Goal: Transaction & Acquisition: Purchase product/service

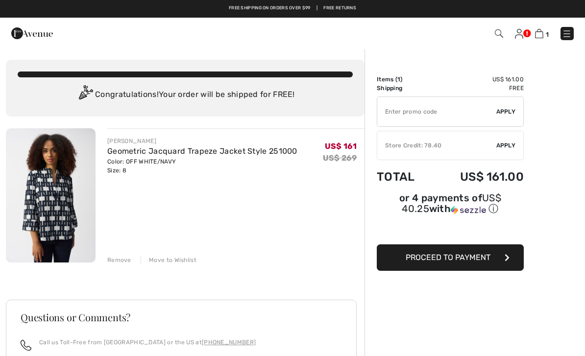
click at [495, 36] on img at bounding box center [499, 33] width 8 height 8
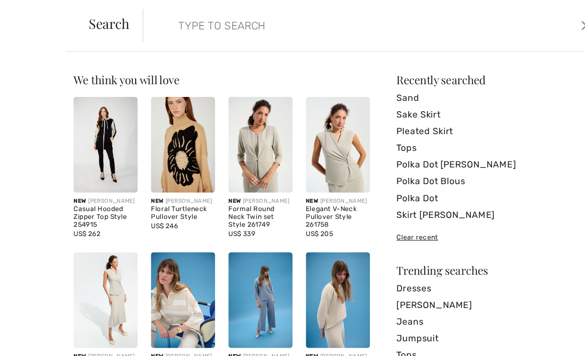
click at [183, 16] on input "search" at bounding box center [283, 22] width 269 height 29
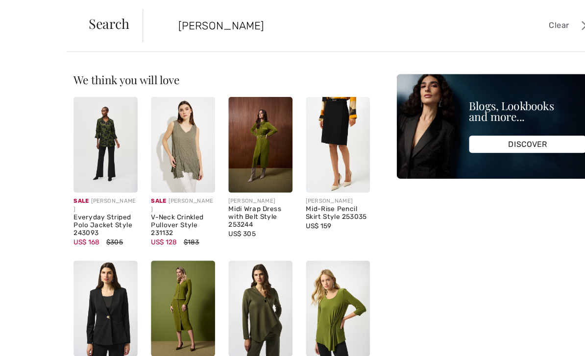
type input "Green Joseph ripkoff"
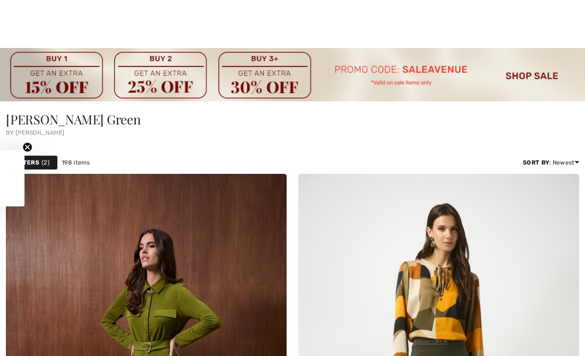
scroll to position [240, 0]
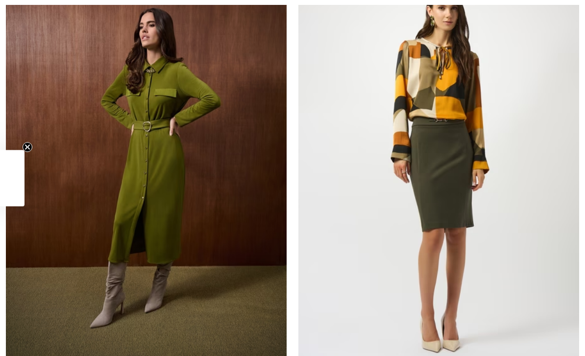
checkbox input "true"
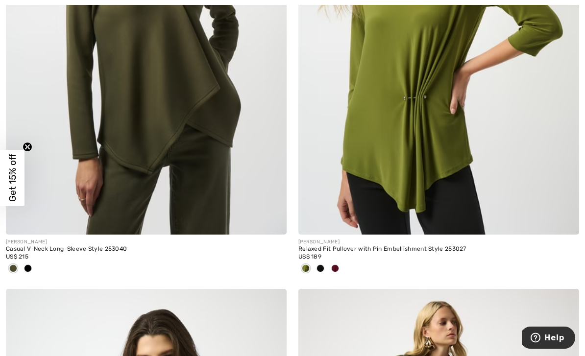
scroll to position [1312, 0]
click at [164, 244] on div "[PERSON_NAME]" at bounding box center [146, 242] width 281 height 7
click at [109, 248] on div "Casual V-Neck Long-Sleeve Style 253040" at bounding box center [146, 249] width 281 height 7
click at [184, 96] on img at bounding box center [146, 23] width 281 height 421
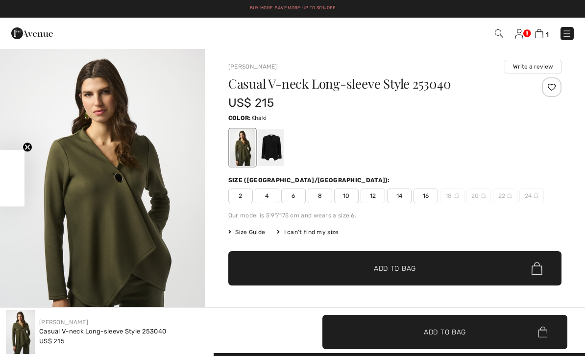
checkbox input "true"
click at [330, 96] on div "US$ 215" at bounding box center [367, 103] width 278 height 18
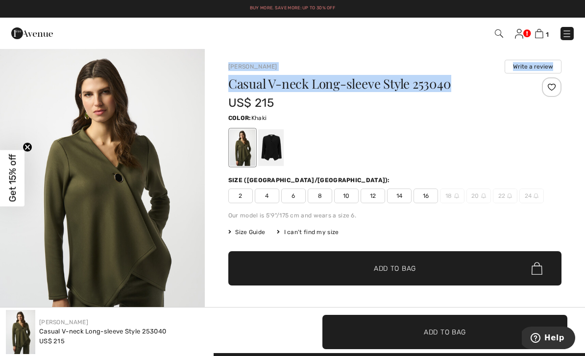
copy div "Joseph Ribkoff Write a review Casual V-neck Long-sleeve Style 253040"
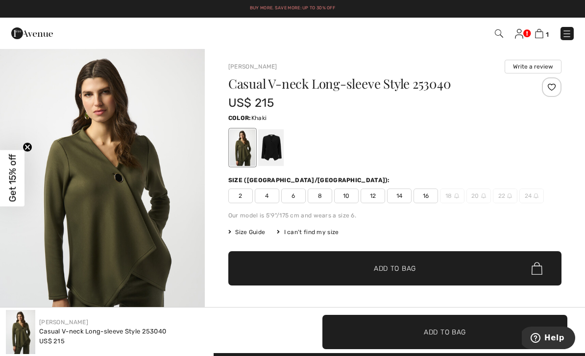
click at [347, 197] on span "10" at bounding box center [346, 196] width 24 height 15
click at [398, 263] on span "✔ Added to Bag Add to Bag" at bounding box center [394, 268] width 333 height 34
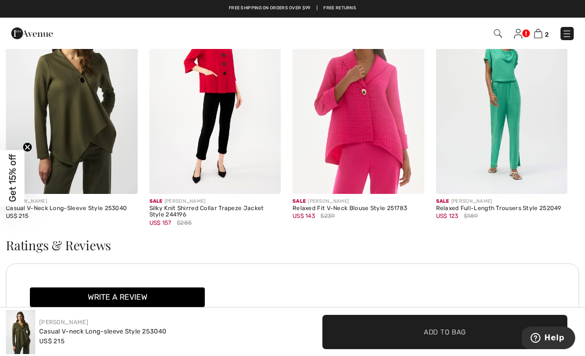
scroll to position [1472, 0]
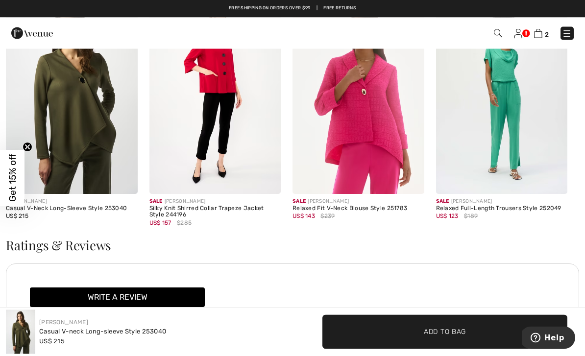
click at [95, 206] on div "Casual V-Neck Long-Sleeve Style 253040" at bounding box center [72, 209] width 132 height 7
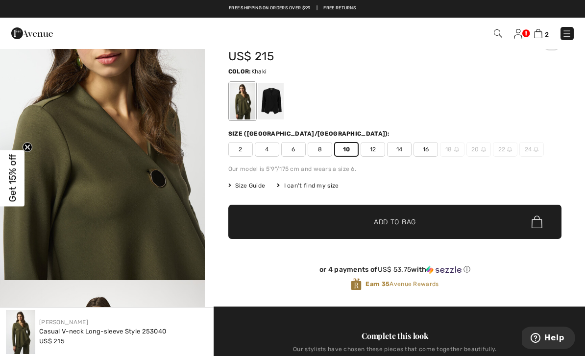
scroll to position [0, 0]
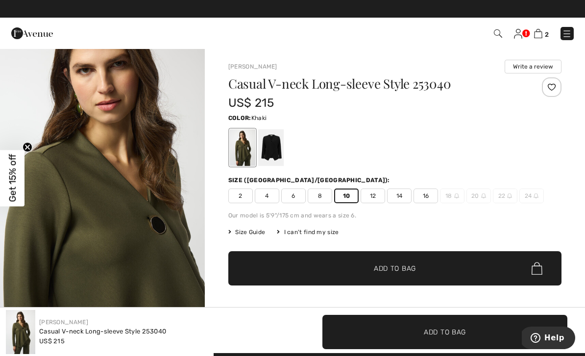
click at [496, 33] on img at bounding box center [498, 33] width 8 height 8
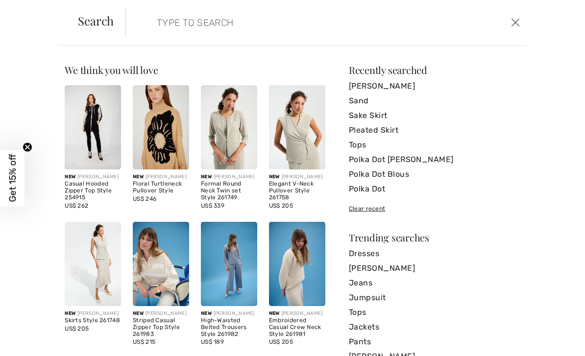
click at [215, 19] on input "search" at bounding box center [283, 22] width 269 height 29
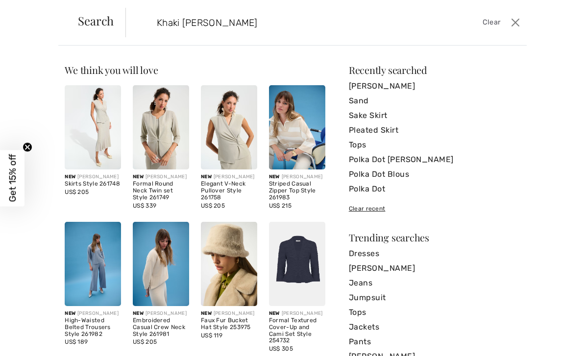
type input "Khaki Joseph ripkoff"
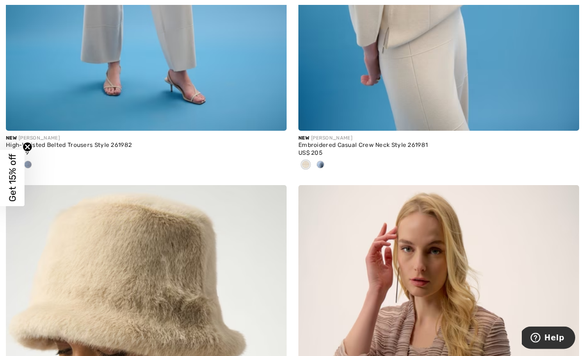
scroll to position [1400, 0]
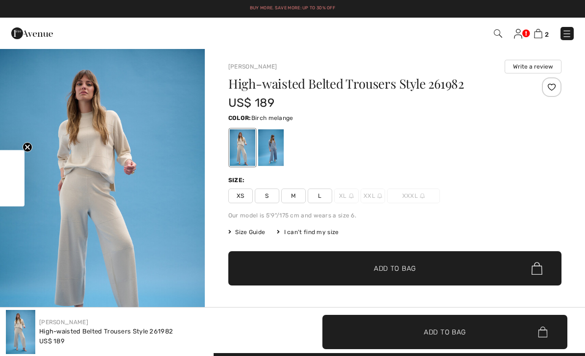
checkbox input "true"
click at [271, 148] on div at bounding box center [270, 147] width 25 height 37
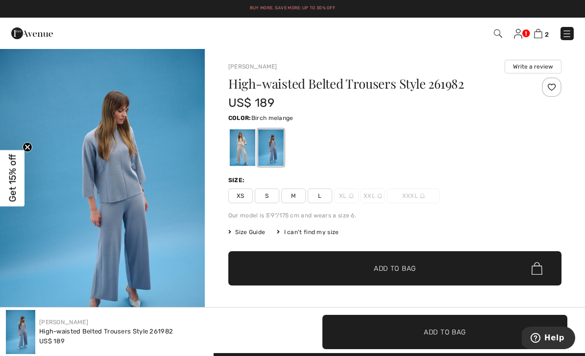
click at [242, 150] on div at bounding box center [242, 147] width 25 height 37
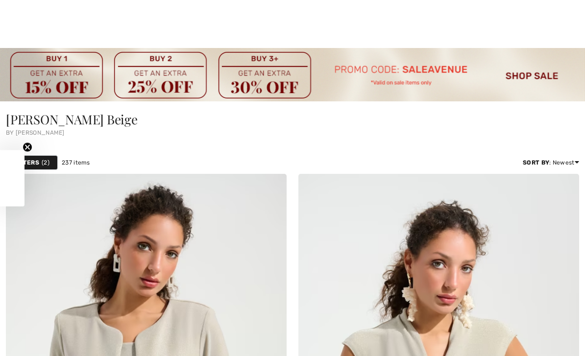
checkbox input "true"
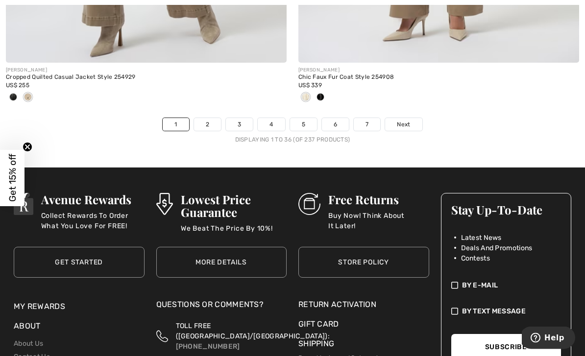
scroll to position [8806, 0]
click at [212, 118] on link "2" at bounding box center [207, 124] width 27 height 13
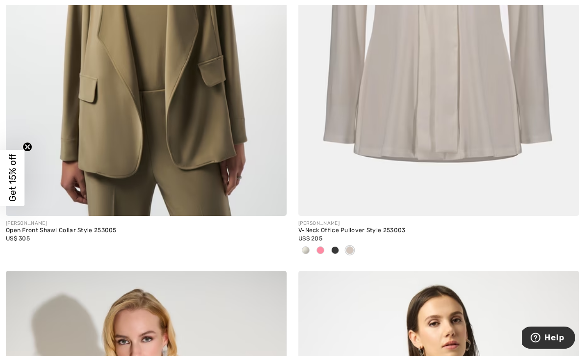
scroll to position [3800, 0]
click at [158, 212] on img at bounding box center [146, 5] width 281 height 421
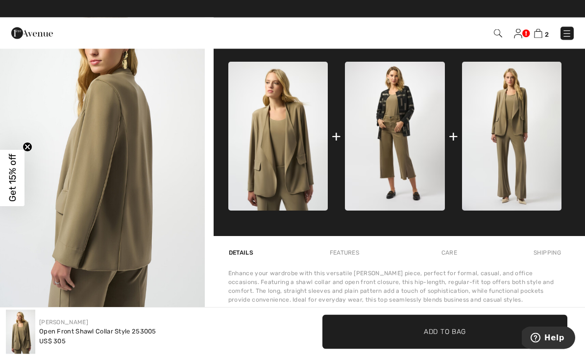
scroll to position [353, 0]
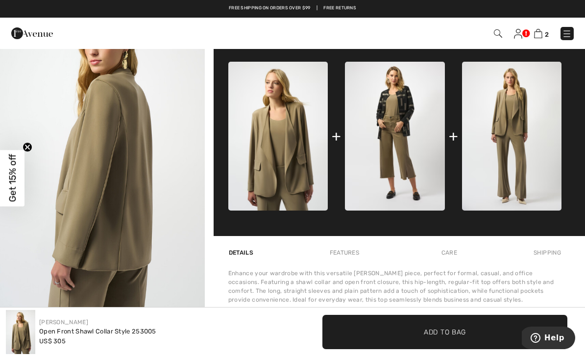
click at [521, 173] on img at bounding box center [511, 136] width 99 height 149
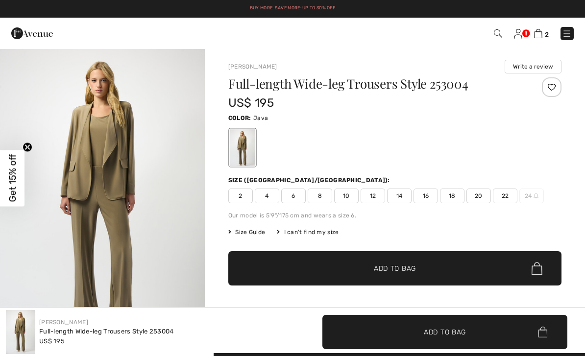
checkbox input "true"
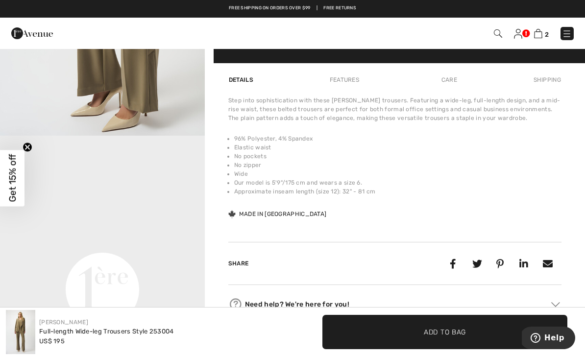
scroll to position [526, 0]
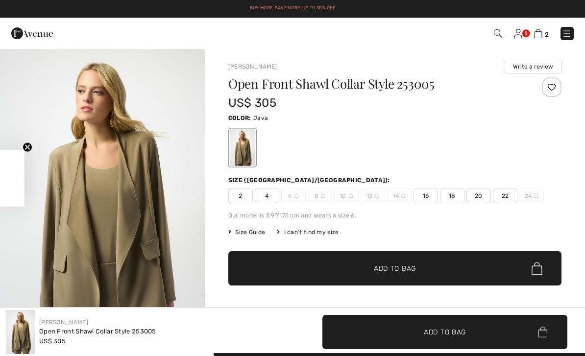
checkbox input "true"
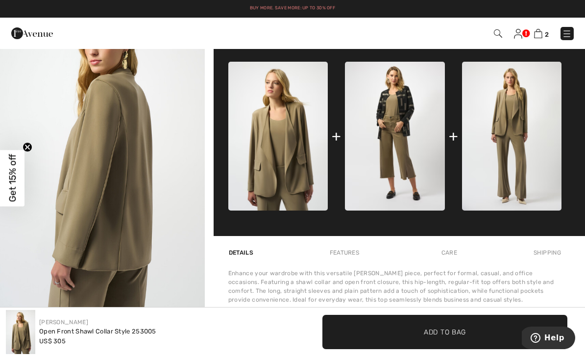
click at [536, 33] on img at bounding box center [538, 33] width 8 height 9
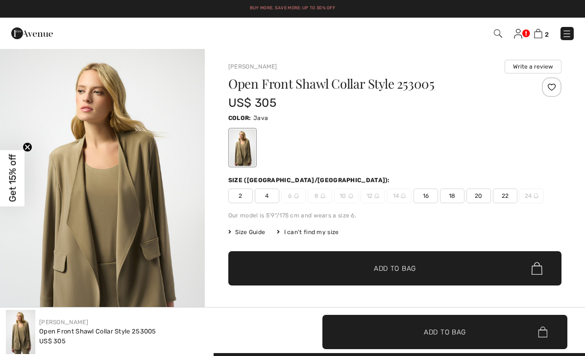
checkbox input "true"
